Goal: Task Accomplishment & Management: Manage account settings

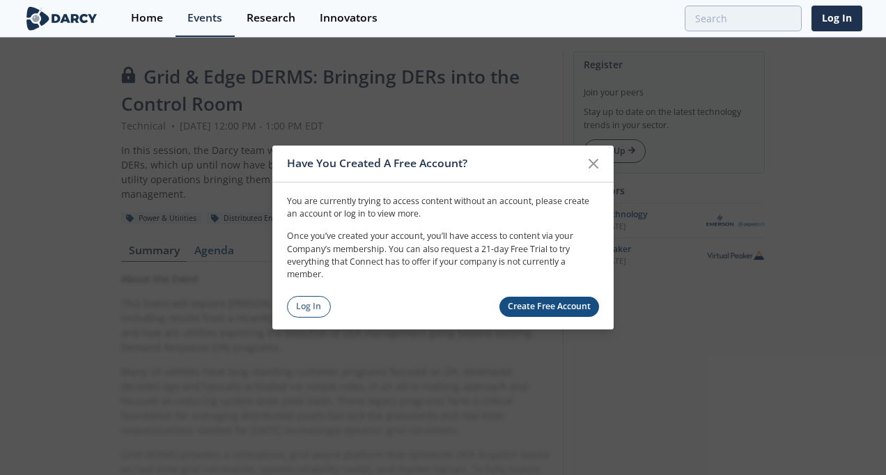
click at [596, 160] on icon at bounding box center [593, 163] width 8 height 8
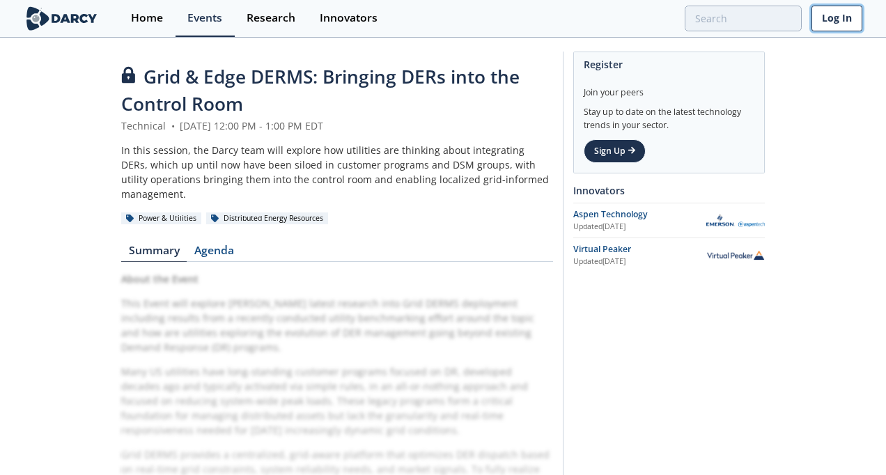
click at [844, 19] on link "Log In" at bounding box center [836, 19] width 51 height 26
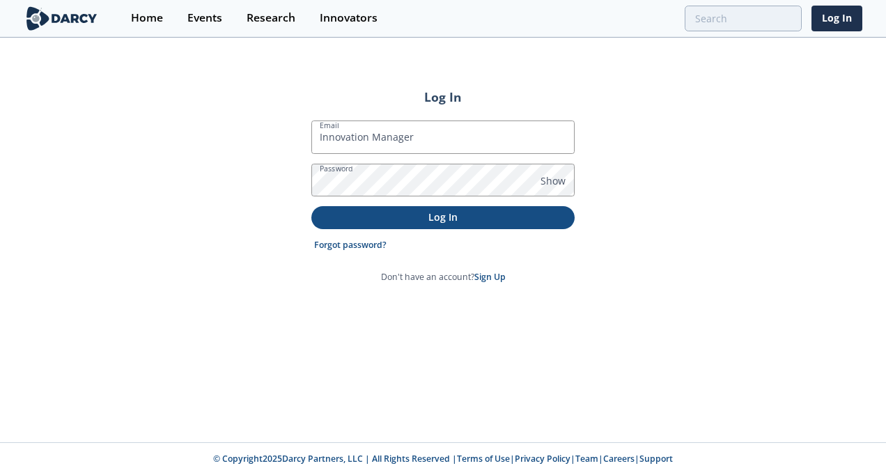
click at [494, 224] on button "Log In" at bounding box center [442, 217] width 263 height 23
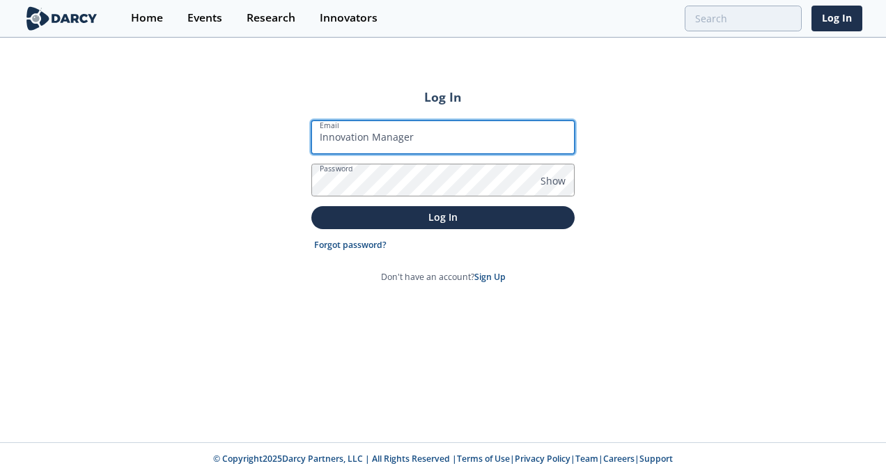
click at [451, 143] on input "Innovation Manager" at bounding box center [442, 136] width 263 height 33
click at [450, 139] on input "Innovation Manager" at bounding box center [442, 136] width 263 height 33
drag, startPoint x: 450, startPoint y: 139, endPoint x: 270, endPoint y: 131, distance: 179.8
click at [270, 131] on div "Log In Email Innovation Manager Password Show Log In Forgot password? Don't hav…" at bounding box center [443, 240] width 886 height 403
type input "[EMAIL_ADDRESS][DOMAIN_NAME]"
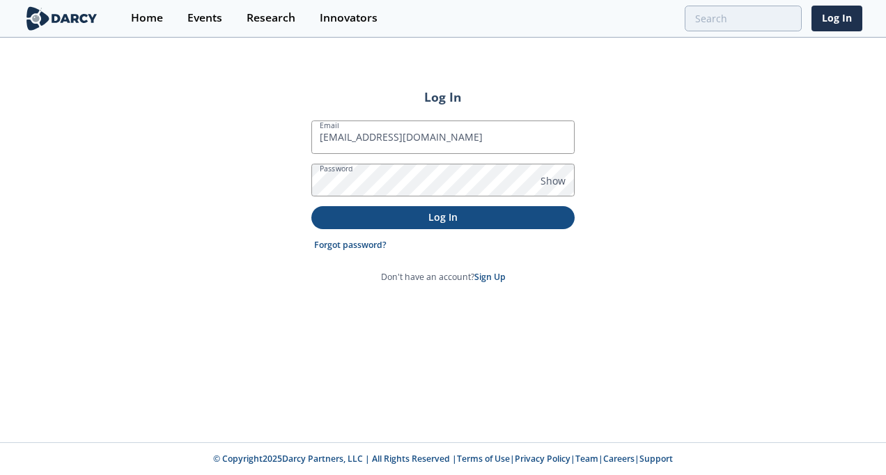
click at [418, 224] on button "Log In" at bounding box center [442, 217] width 263 height 23
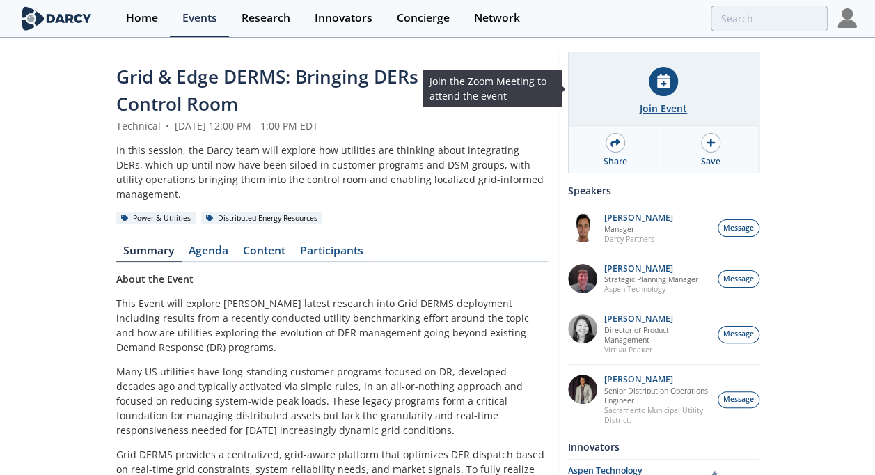
click at [660, 91] on div at bounding box center [663, 81] width 29 height 29
